Goal: Information Seeking & Learning: Check status

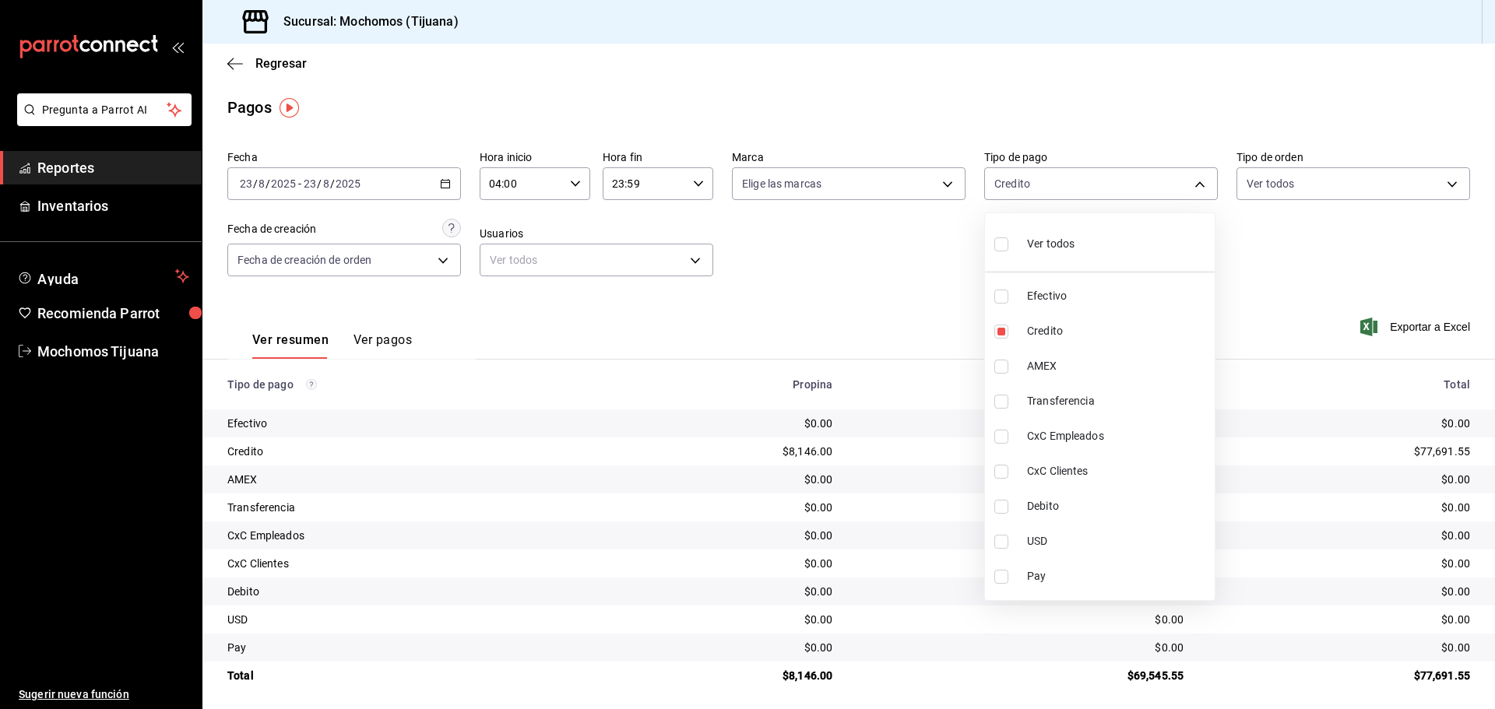
click at [234, 65] on div at bounding box center [747, 354] width 1495 height 709
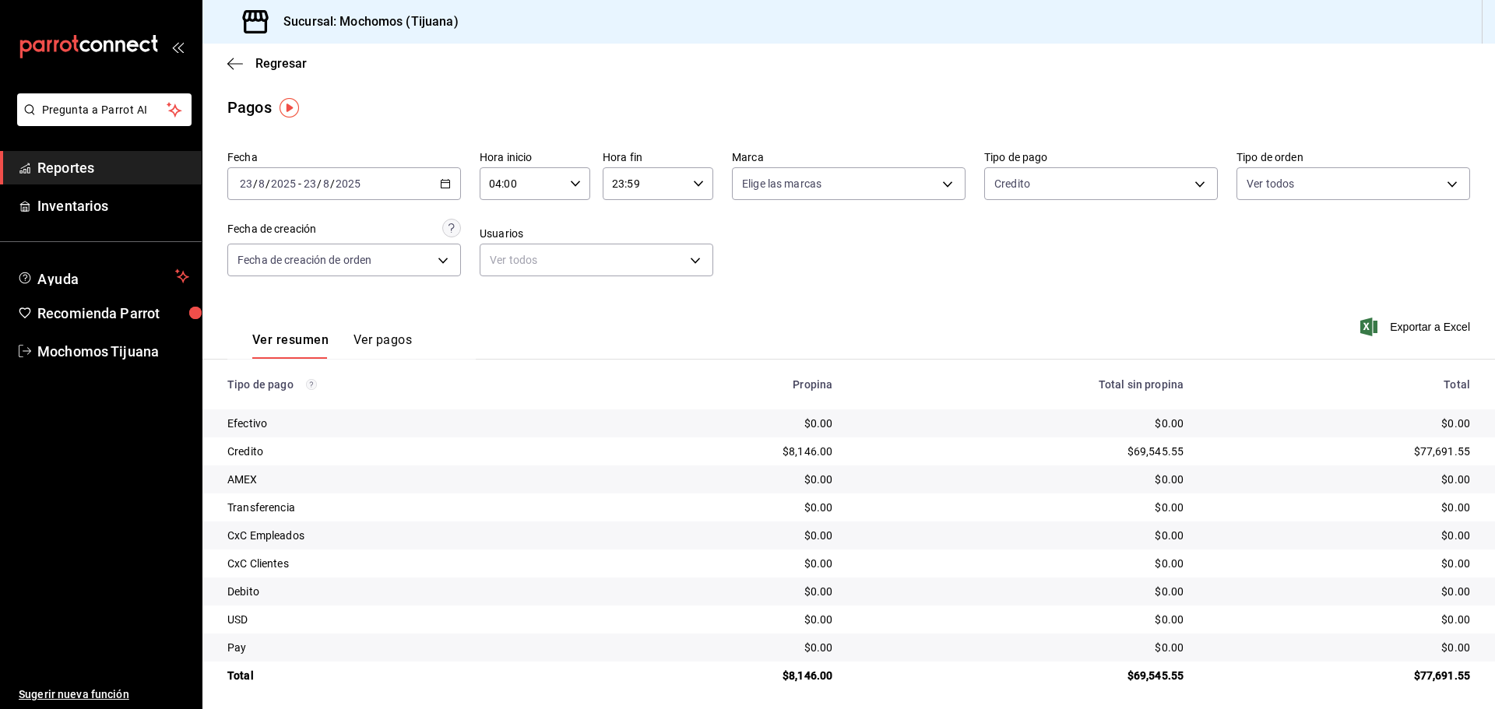
click at [234, 65] on icon "button" at bounding box center [235, 64] width 16 height 14
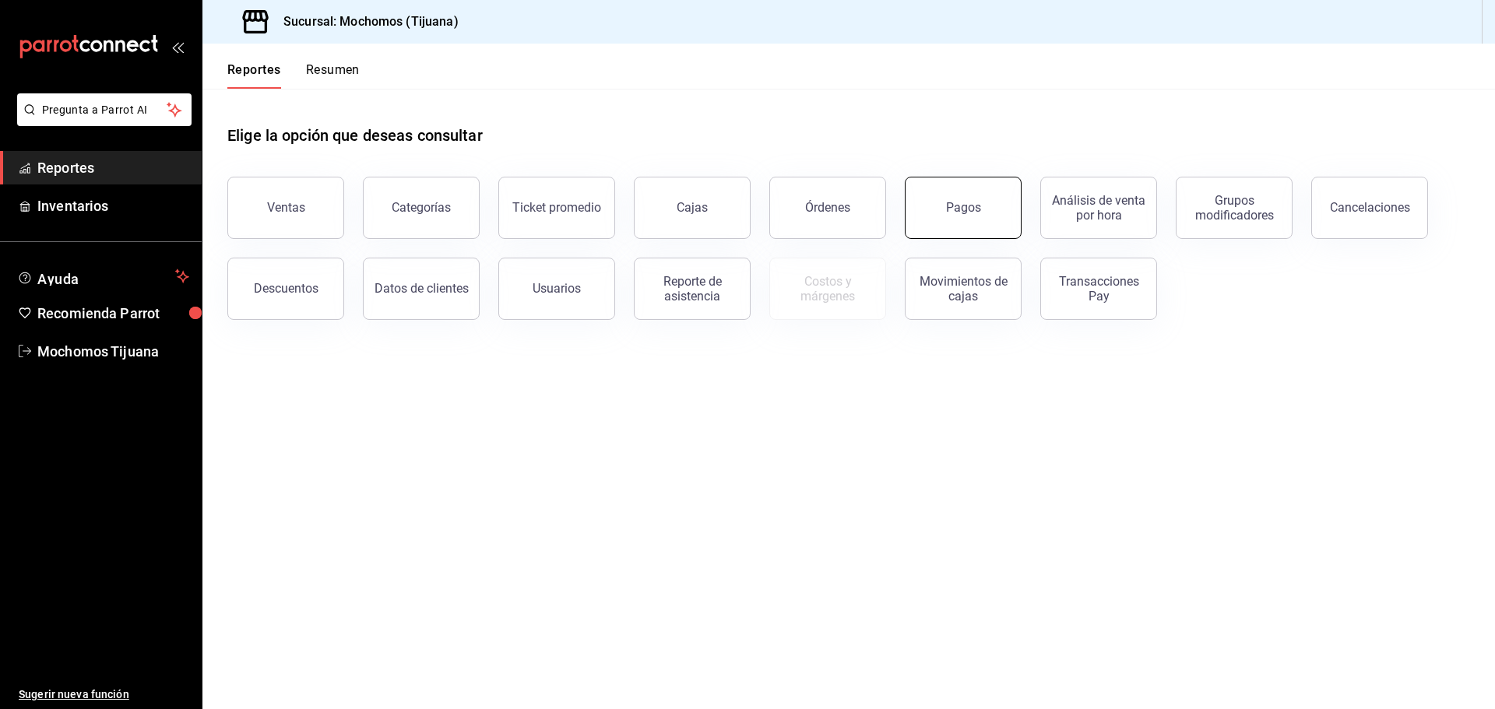
click at [961, 220] on button "Pagos" at bounding box center [963, 208] width 117 height 62
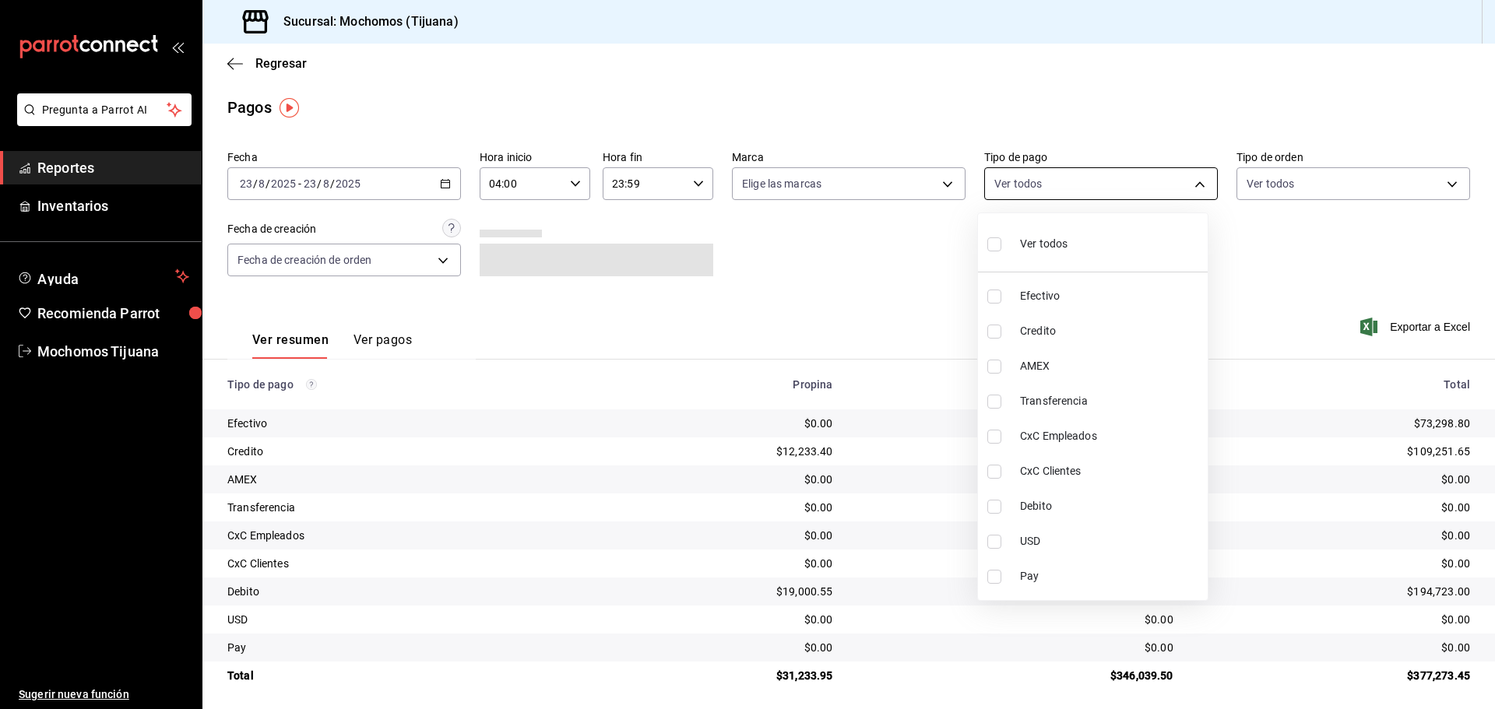
click at [1180, 184] on body "Pregunta a Parrot AI Reportes Inventarios Ayuda Recomienda Parrot Mochomos Tiju…" at bounding box center [747, 354] width 1495 height 709
click at [1094, 329] on span "Credito" at bounding box center [1110, 331] width 181 height 16
type input "a27a072c-b141-4985-9f83-ae60dbe2196b"
checkbox input "true"
click at [1061, 507] on span "Debito" at bounding box center [1117, 506] width 181 height 16
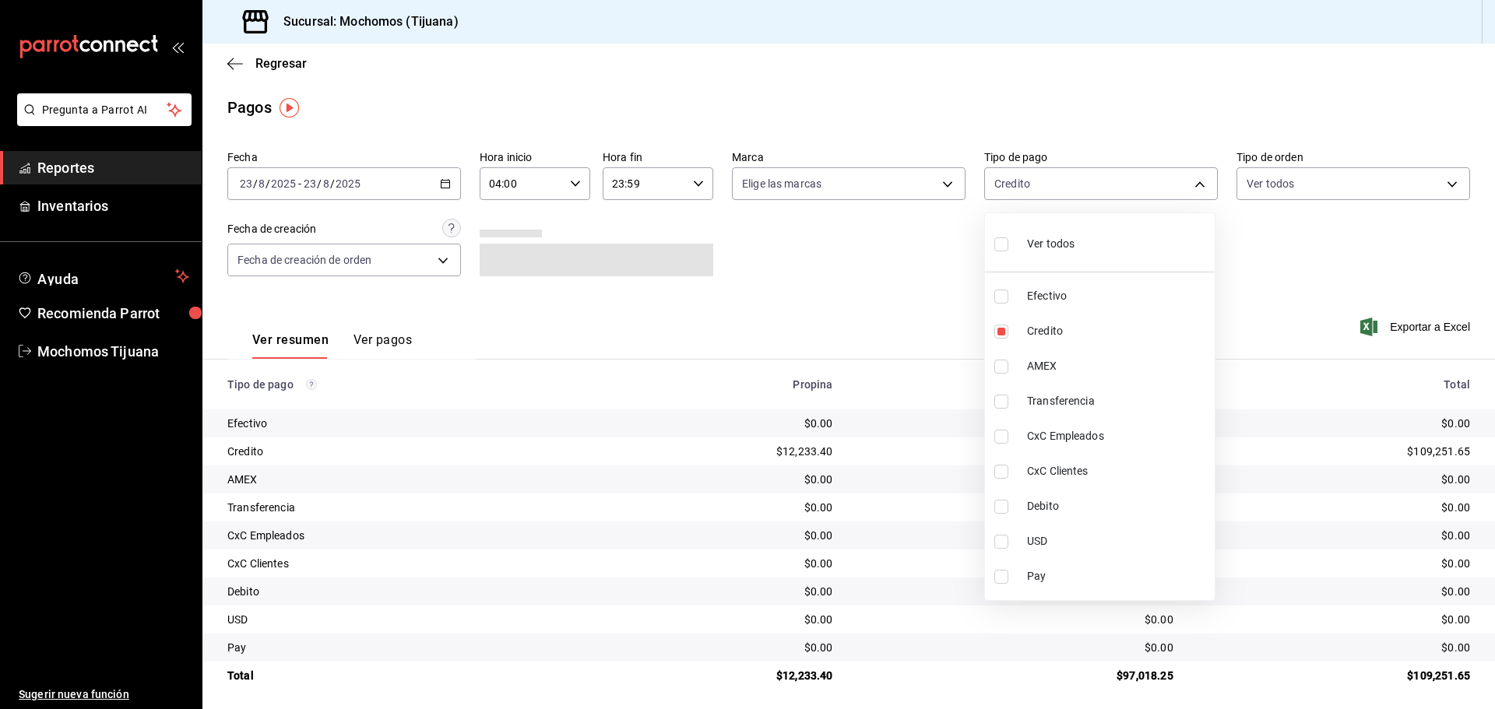
type input "a27a072c-b141-4985-9f83-ae60dbe2196b,b7370aa5-450f-4a05-bab4-2784151f97fb"
checkbox input "true"
click at [754, 269] on div at bounding box center [747, 354] width 1495 height 709
click at [1194, 177] on body "Pregunta a Parrot AI Reportes Inventarios Ayuda Recomienda Parrot Mochomos Tiju…" at bounding box center [747, 354] width 1495 height 709
click at [999, 242] on input "checkbox" at bounding box center [994, 244] width 14 height 14
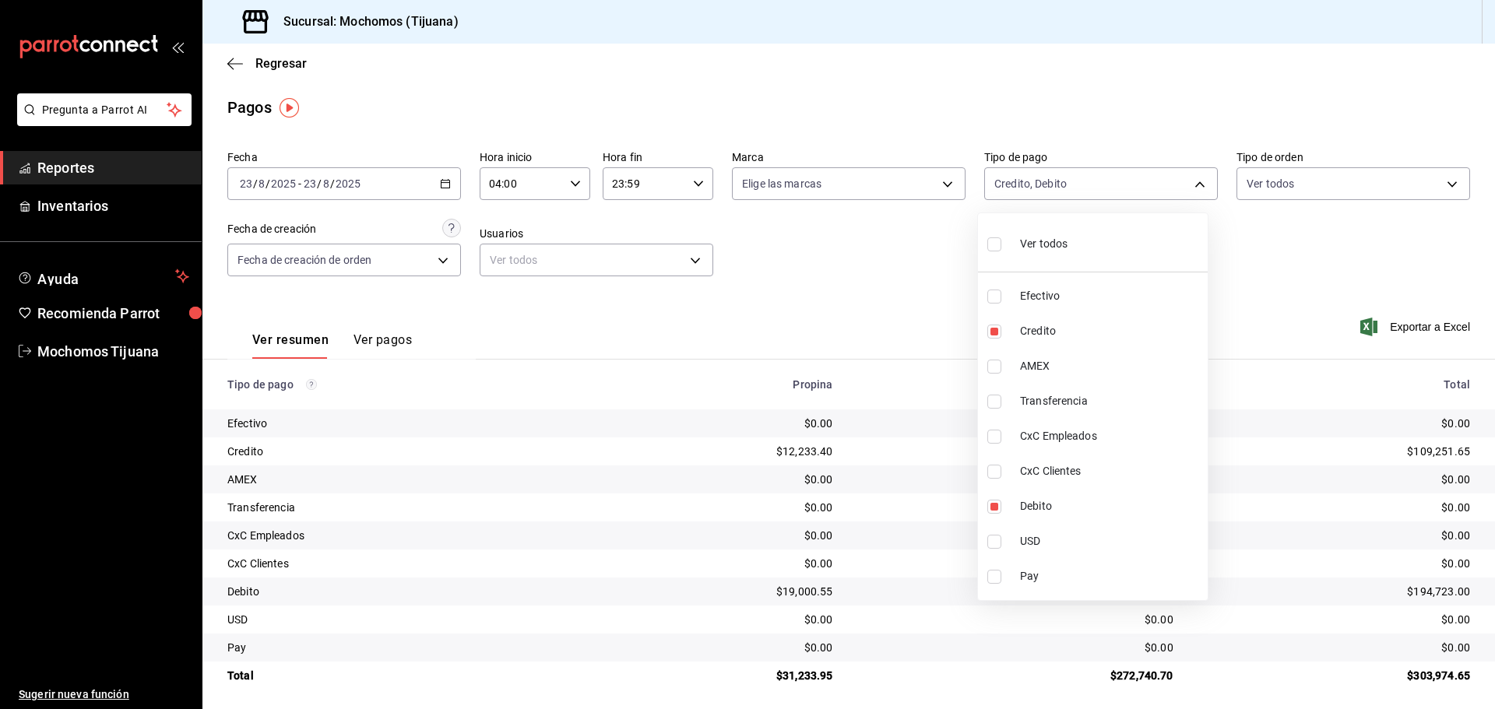
checkbox input "true"
type input "e823c082-5bf3-4e6e-b961-f7623faa40a9,a27a072c-b141-4985-9f83-ae60dbe2196b,28e67…"
checkbox input "true"
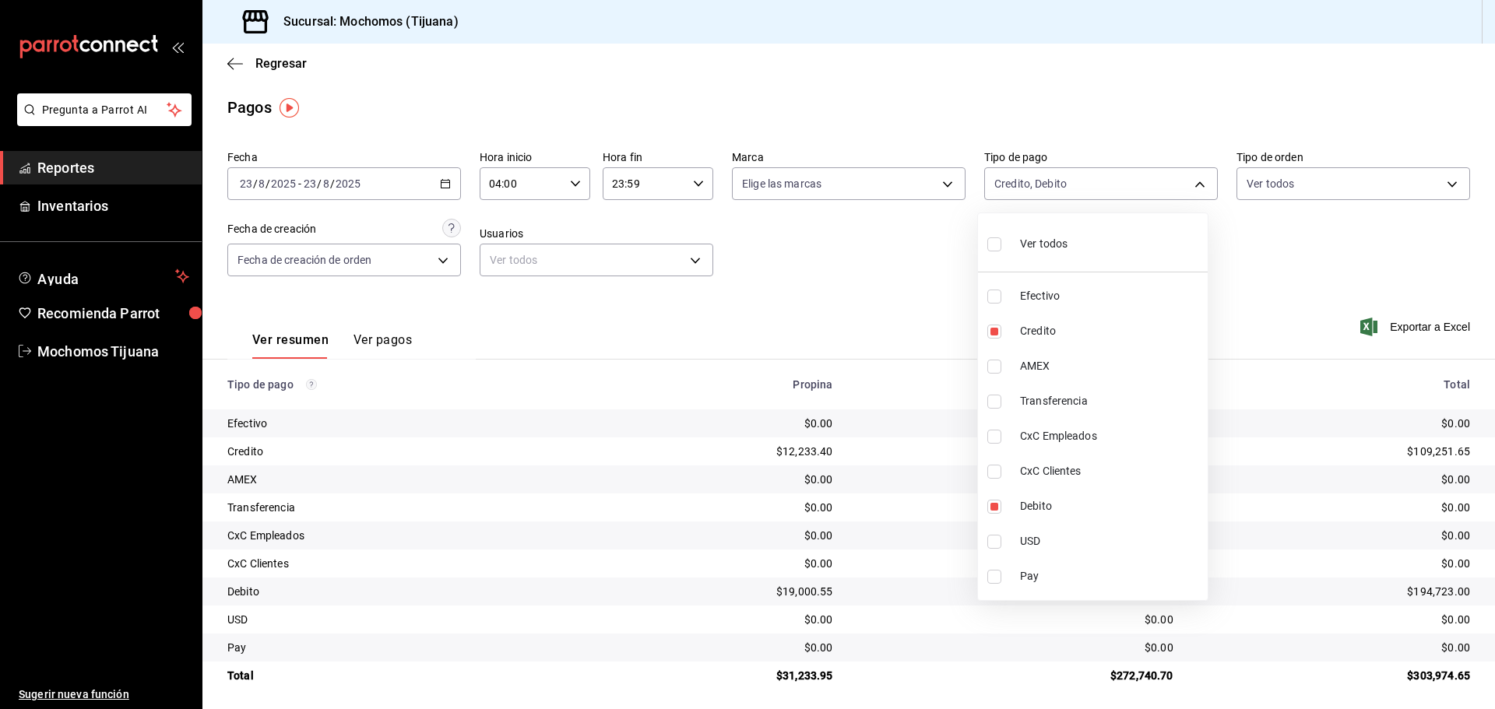
checkbox input "true"
click at [998, 240] on input "checkbox" at bounding box center [1001, 244] width 14 height 14
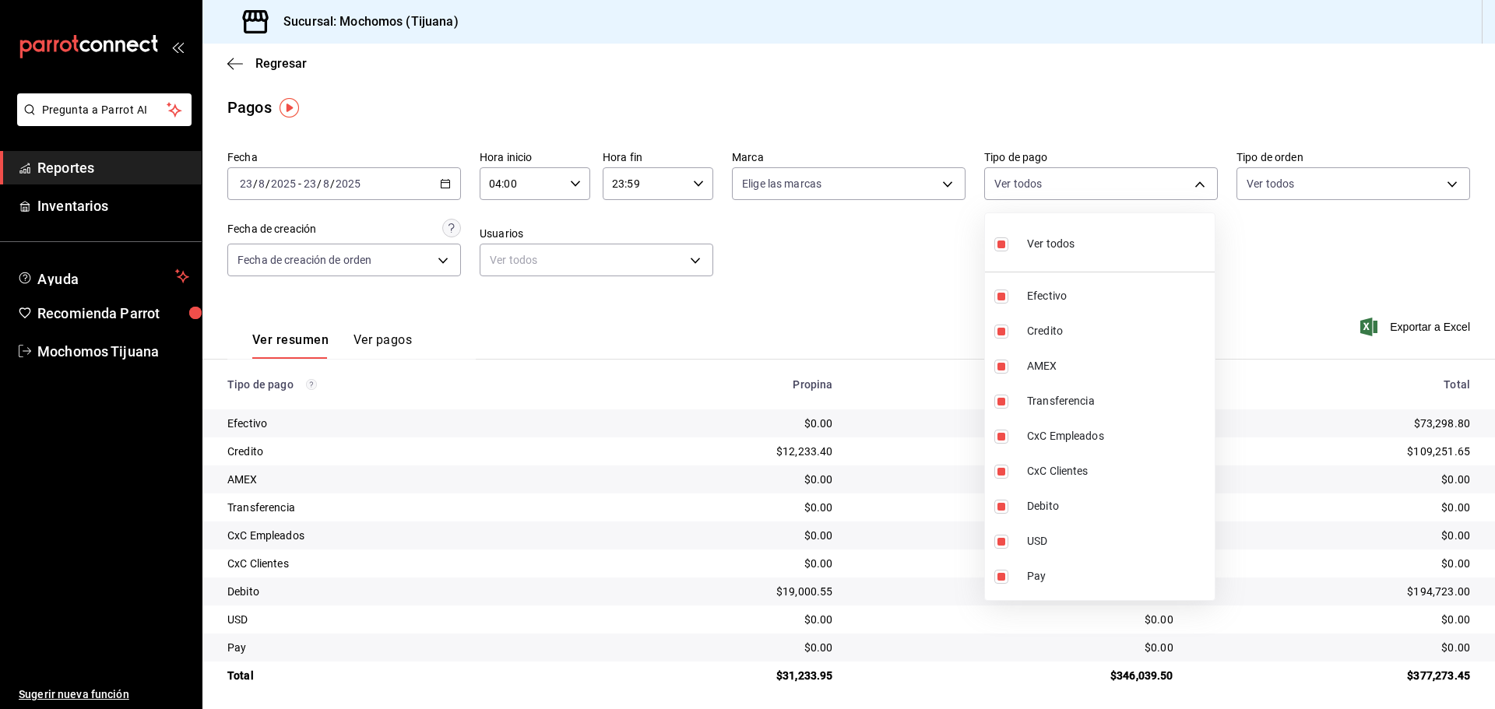
checkbox input "false"
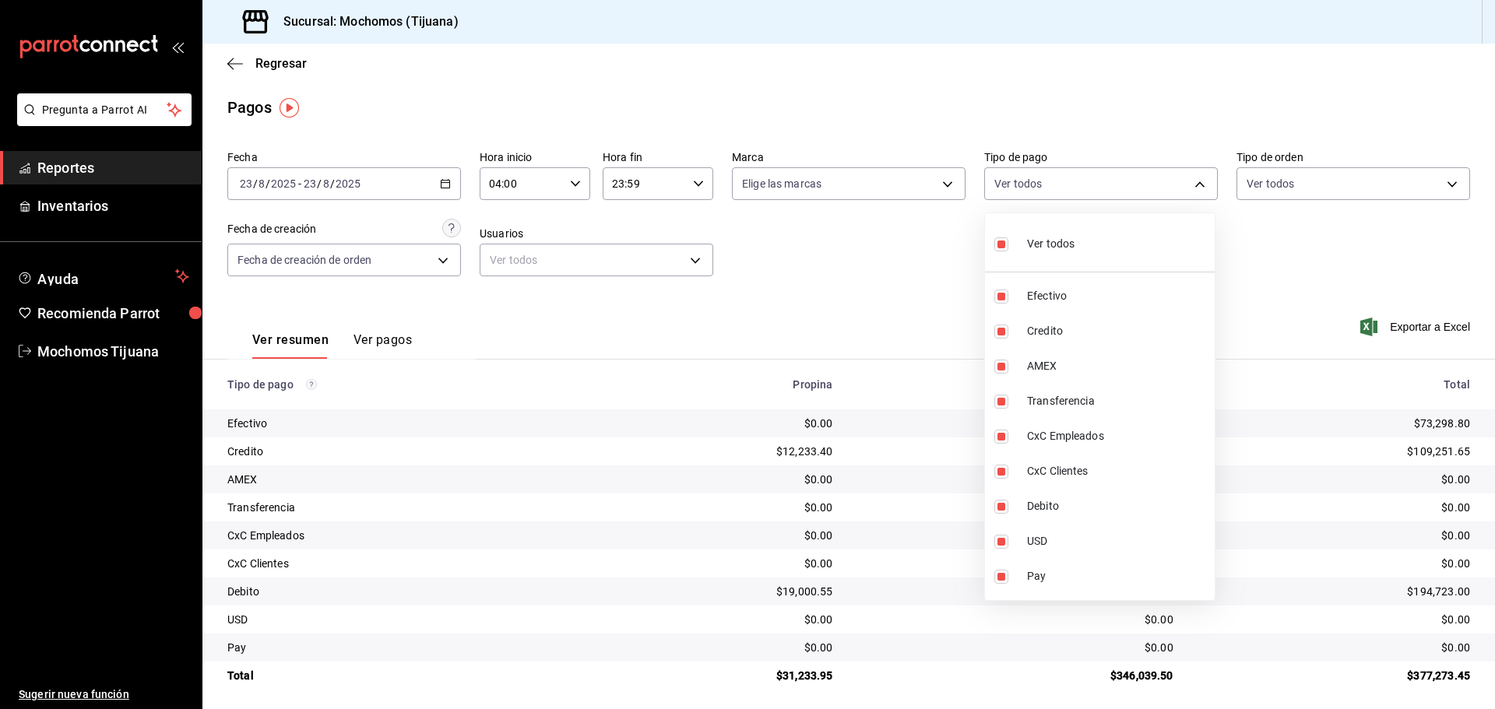
checkbox input "false"
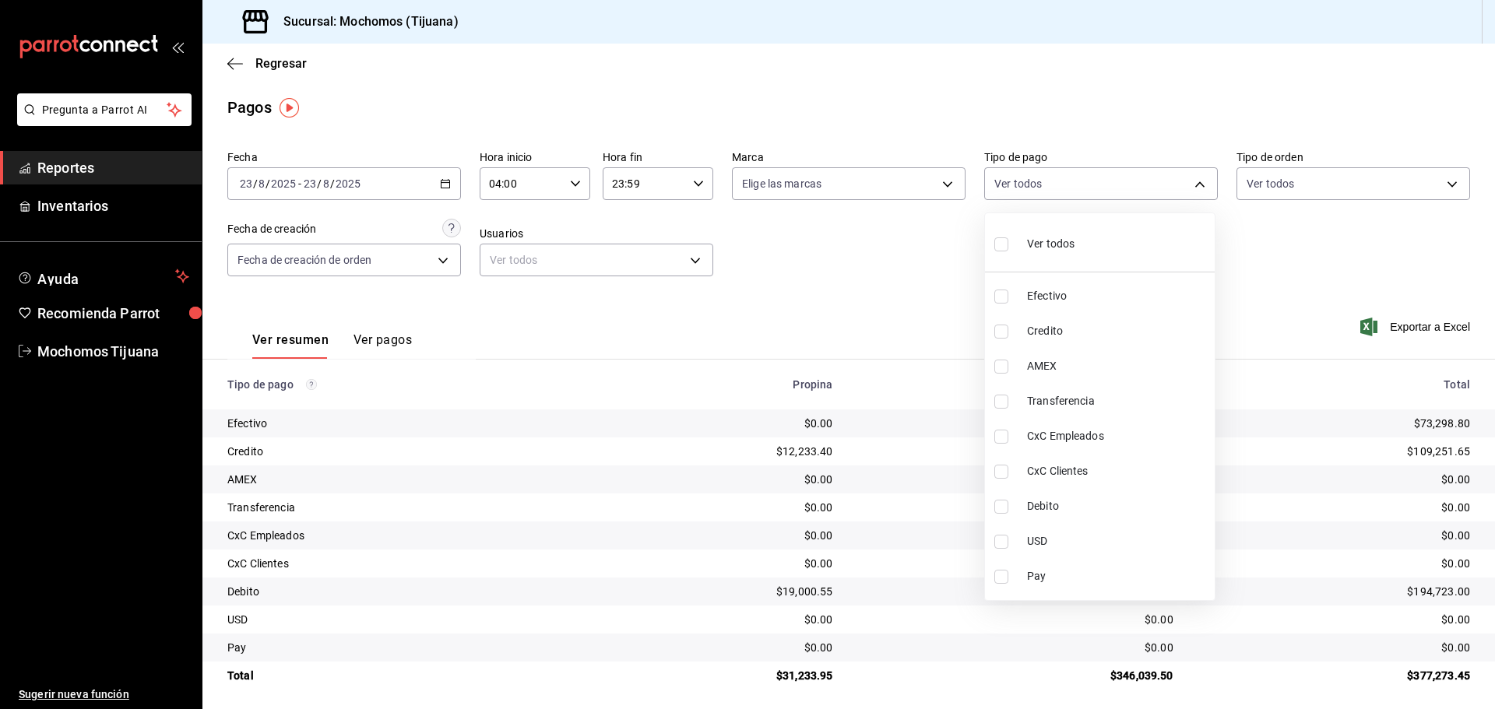
click at [1232, 294] on div at bounding box center [747, 354] width 1495 height 709
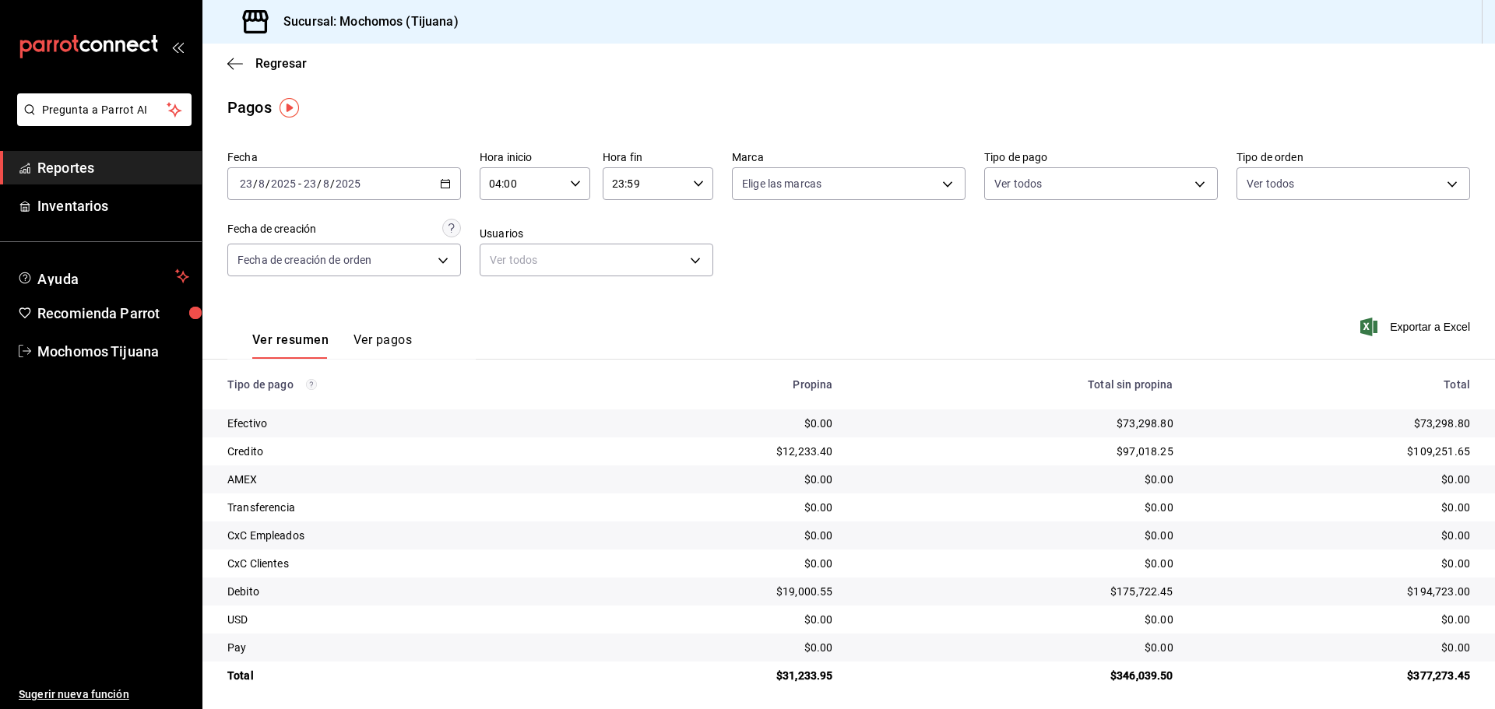
click at [238, 54] on div "Regresar" at bounding box center [848, 64] width 1292 height 40
click at [242, 63] on icon "button" at bounding box center [235, 63] width 16 height 1
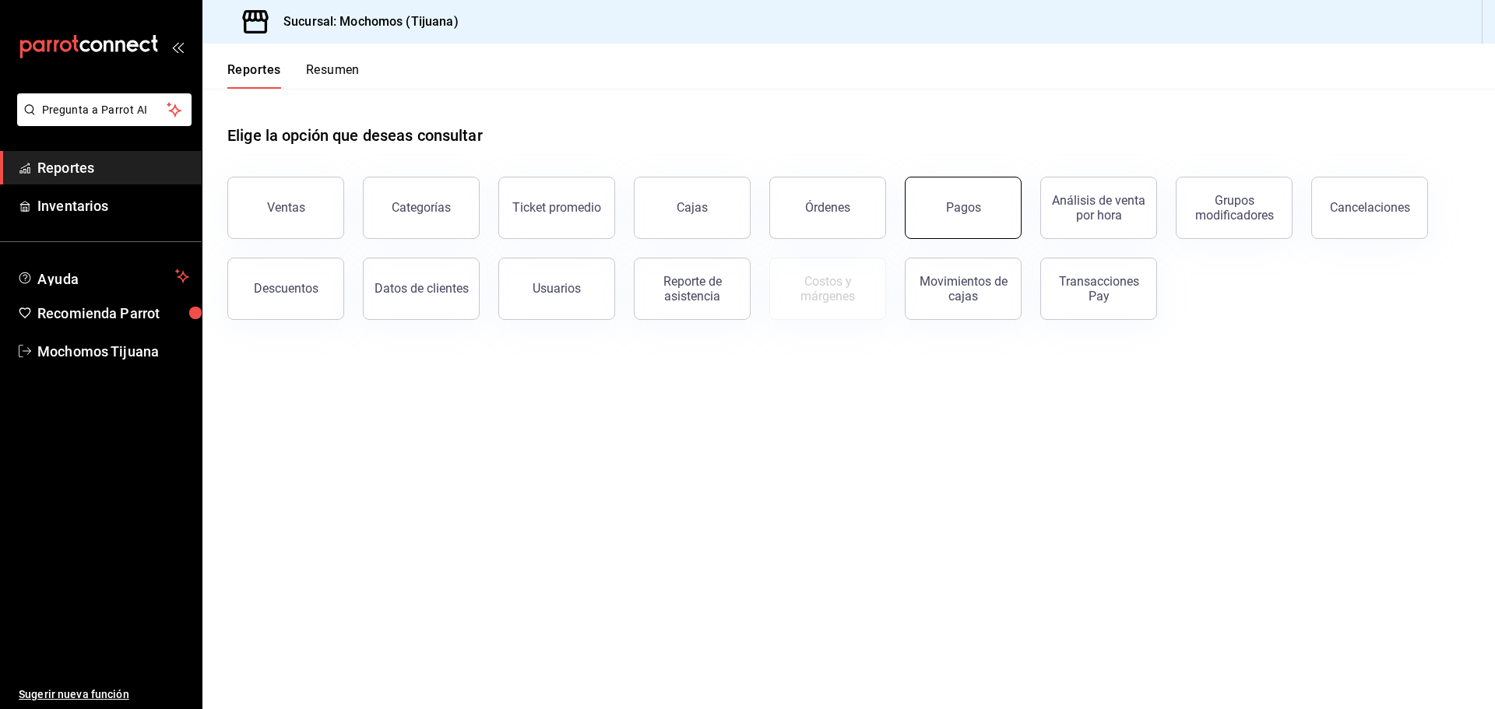
click at [985, 223] on button "Pagos" at bounding box center [963, 208] width 117 height 62
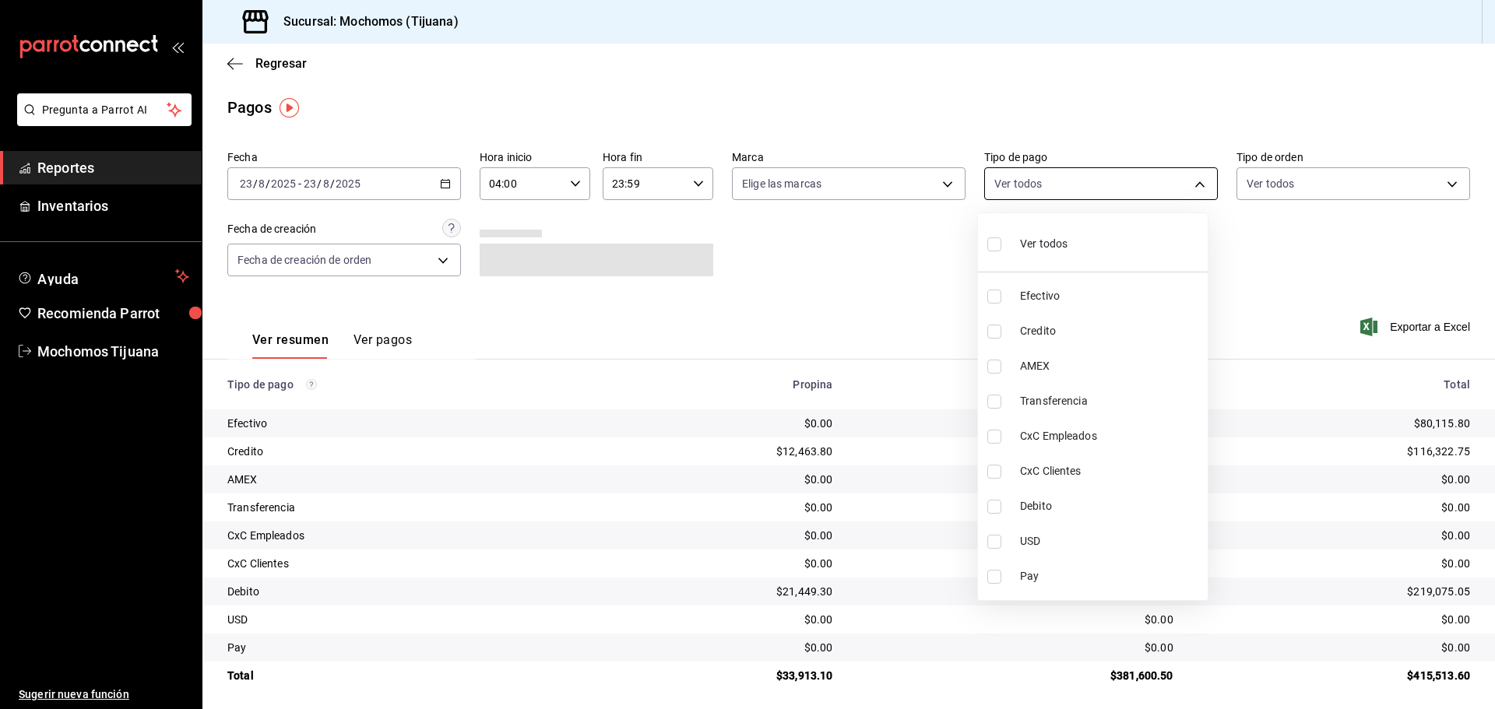
click at [1189, 182] on body "Pregunta a Parrot AI Reportes Inventarios Ayuda Recomienda Parrot Mochomos Tiju…" at bounding box center [747, 354] width 1495 height 709
click at [1070, 338] on span "Credito" at bounding box center [1110, 331] width 181 height 16
type input "a27a072c-b141-4985-9f83-ae60dbe2196b"
checkbox input "true"
click at [1102, 501] on span "Debito" at bounding box center [1117, 506] width 181 height 16
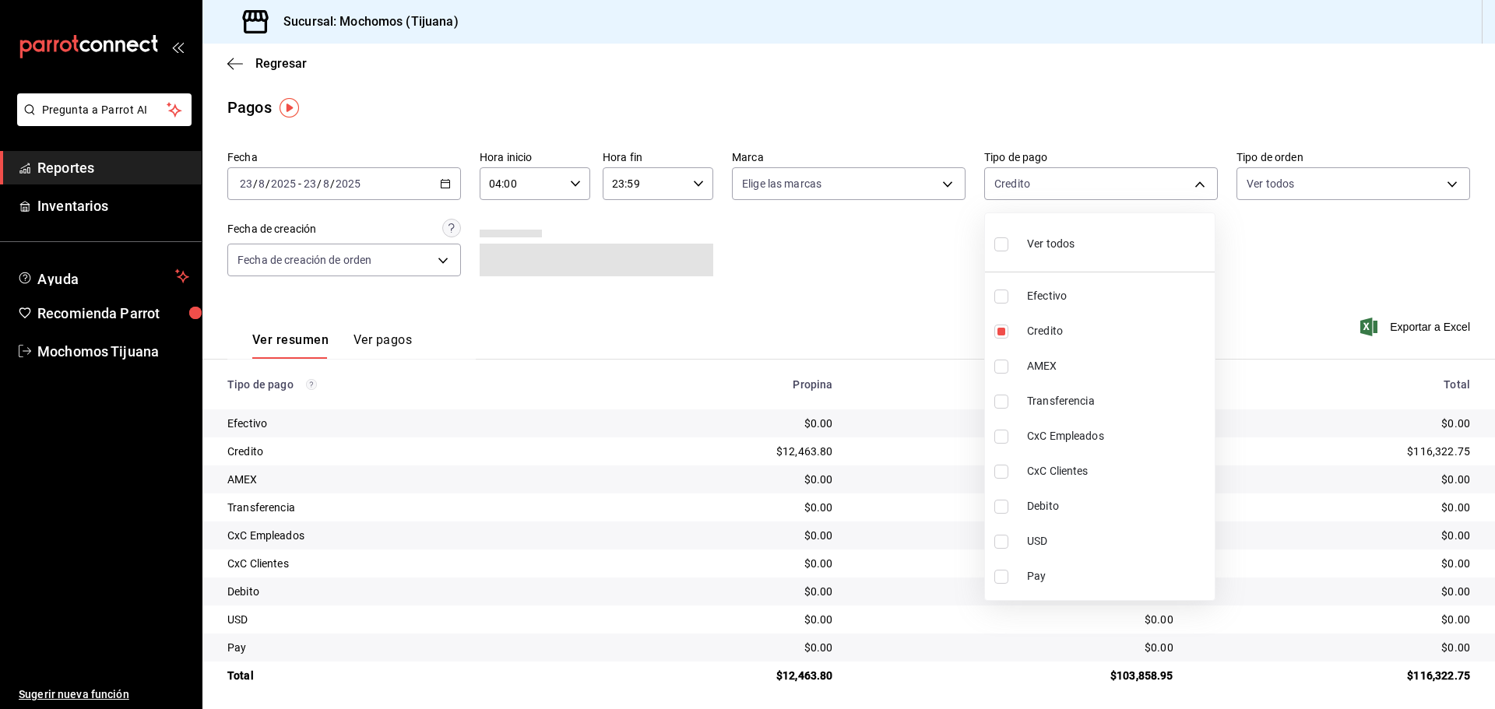
type input "a27a072c-b141-4985-9f83-ae60dbe2196b,b7370aa5-450f-4a05-bab4-2784151f97fb"
checkbox input "true"
